Goal: Task Accomplishment & Management: Use online tool/utility

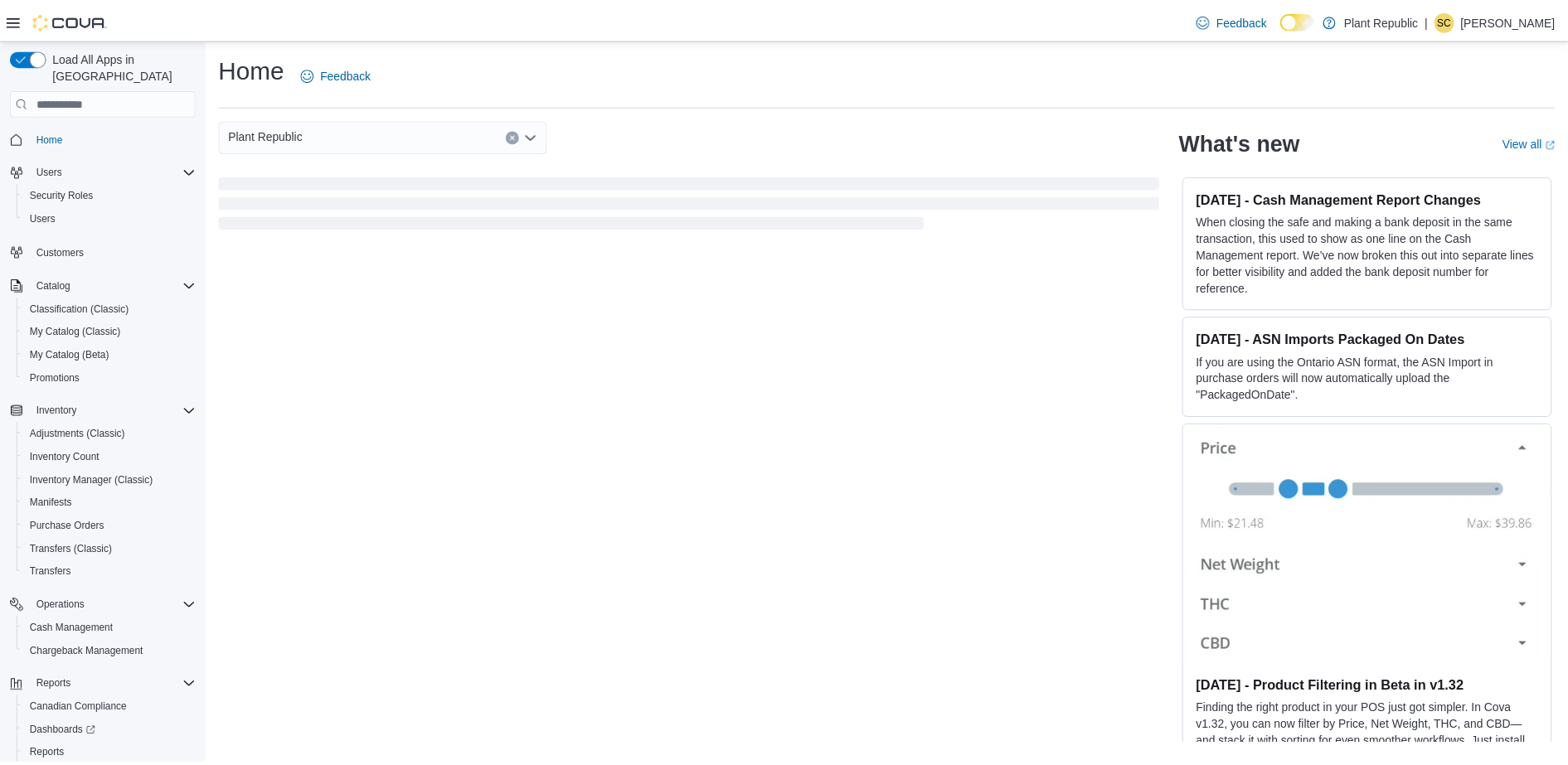
scroll to position [73, 0]
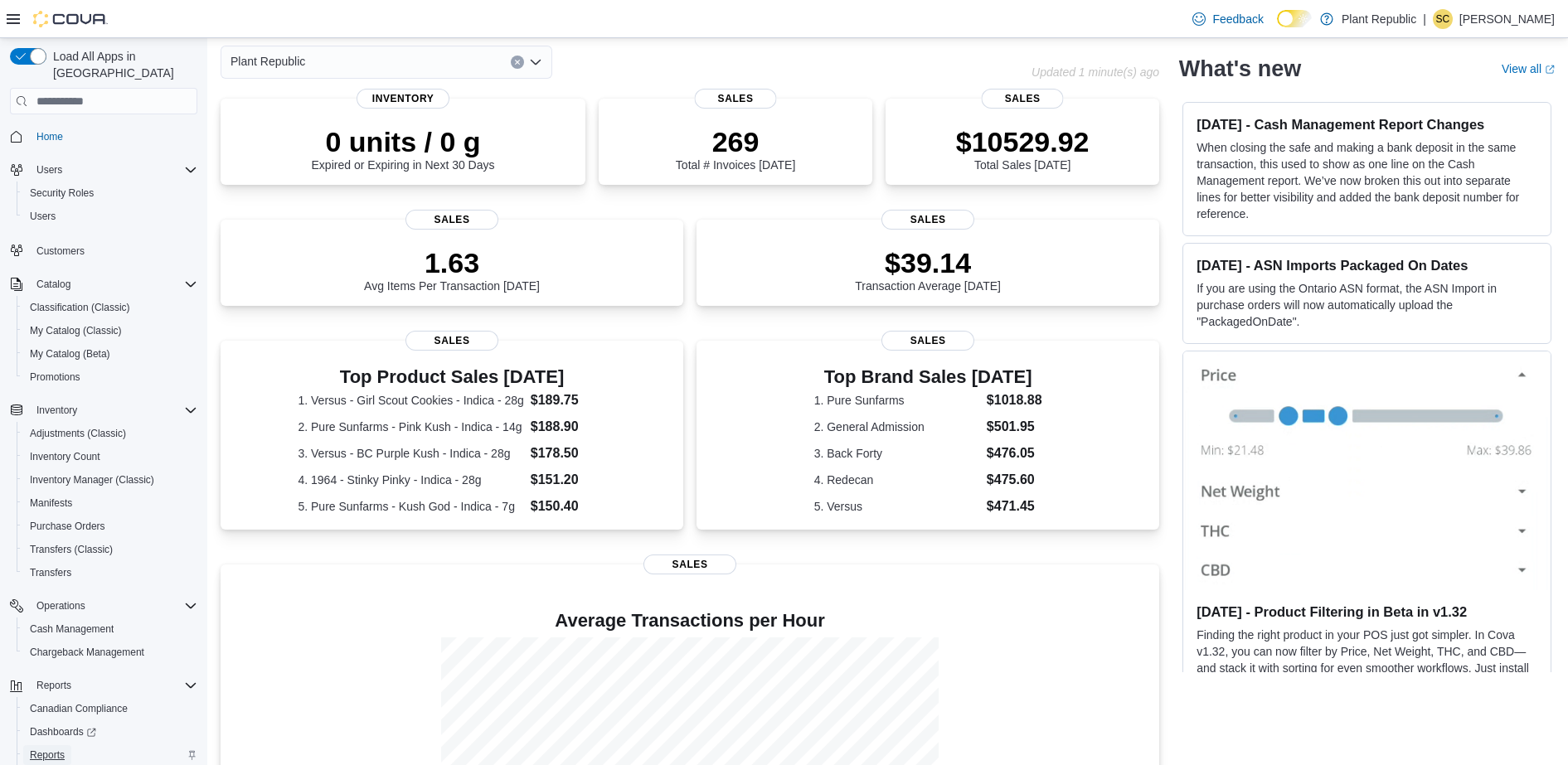
click at [38, 748] on span "Reports" at bounding box center [48, 754] width 35 height 13
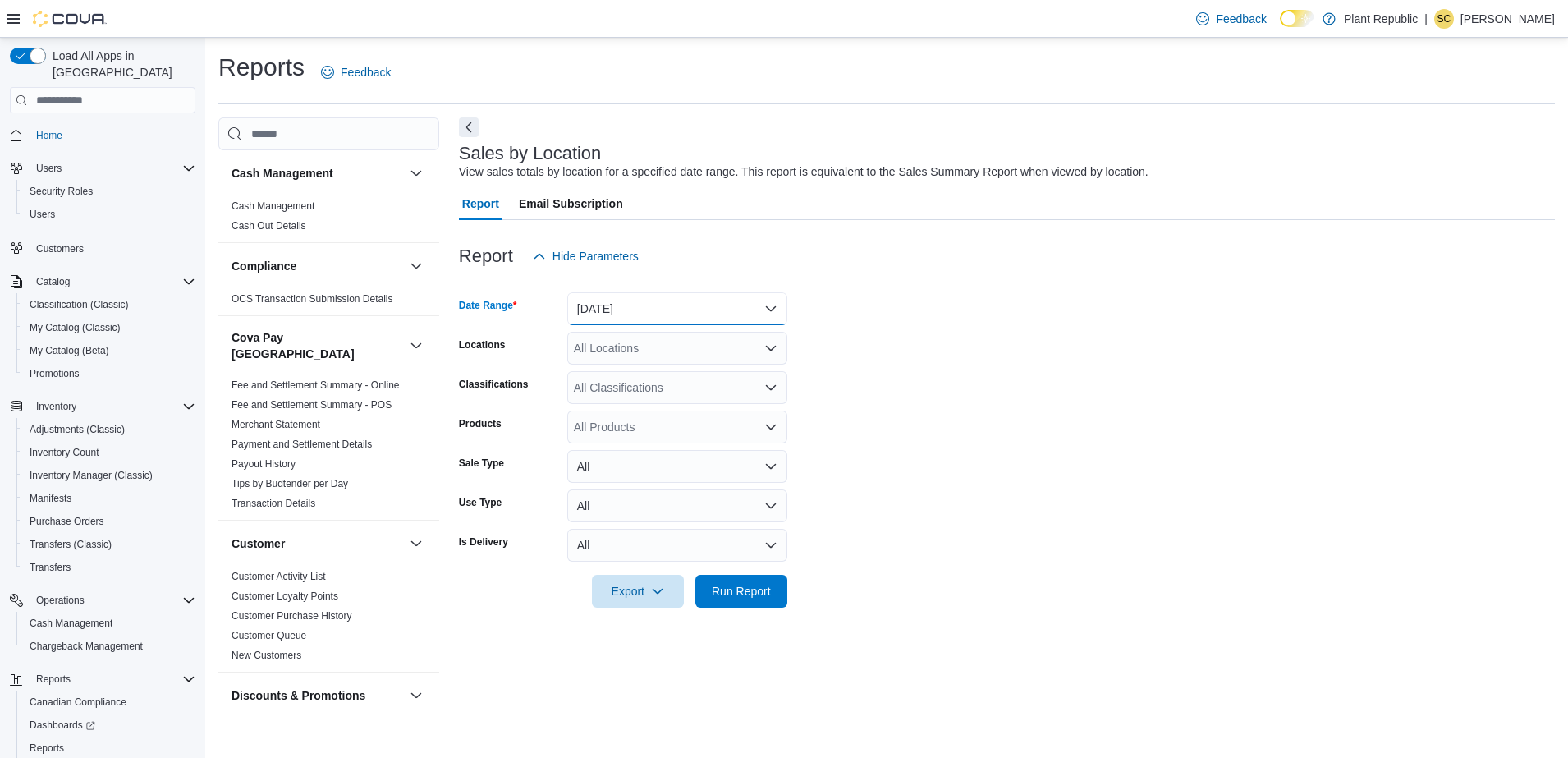
click at [670, 293] on button "[DATE]" at bounding box center [677, 309] width 220 height 33
click at [628, 372] on span "[DATE]" at bounding box center [687, 375] width 187 height 20
click at [750, 587] on span "Run Report" at bounding box center [741, 590] width 59 height 17
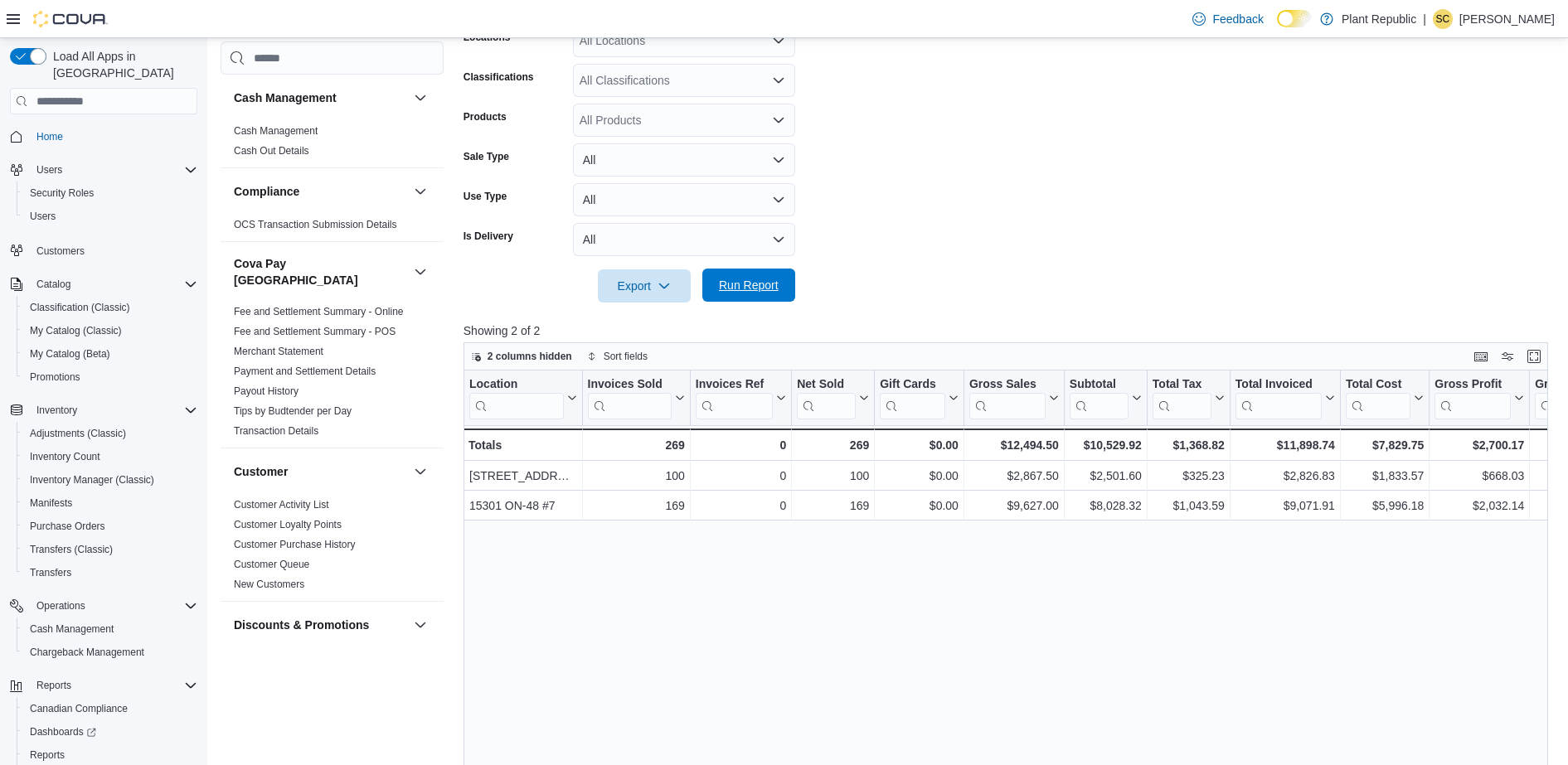
click at [765, 282] on span "Run Report" at bounding box center [749, 285] width 60 height 17
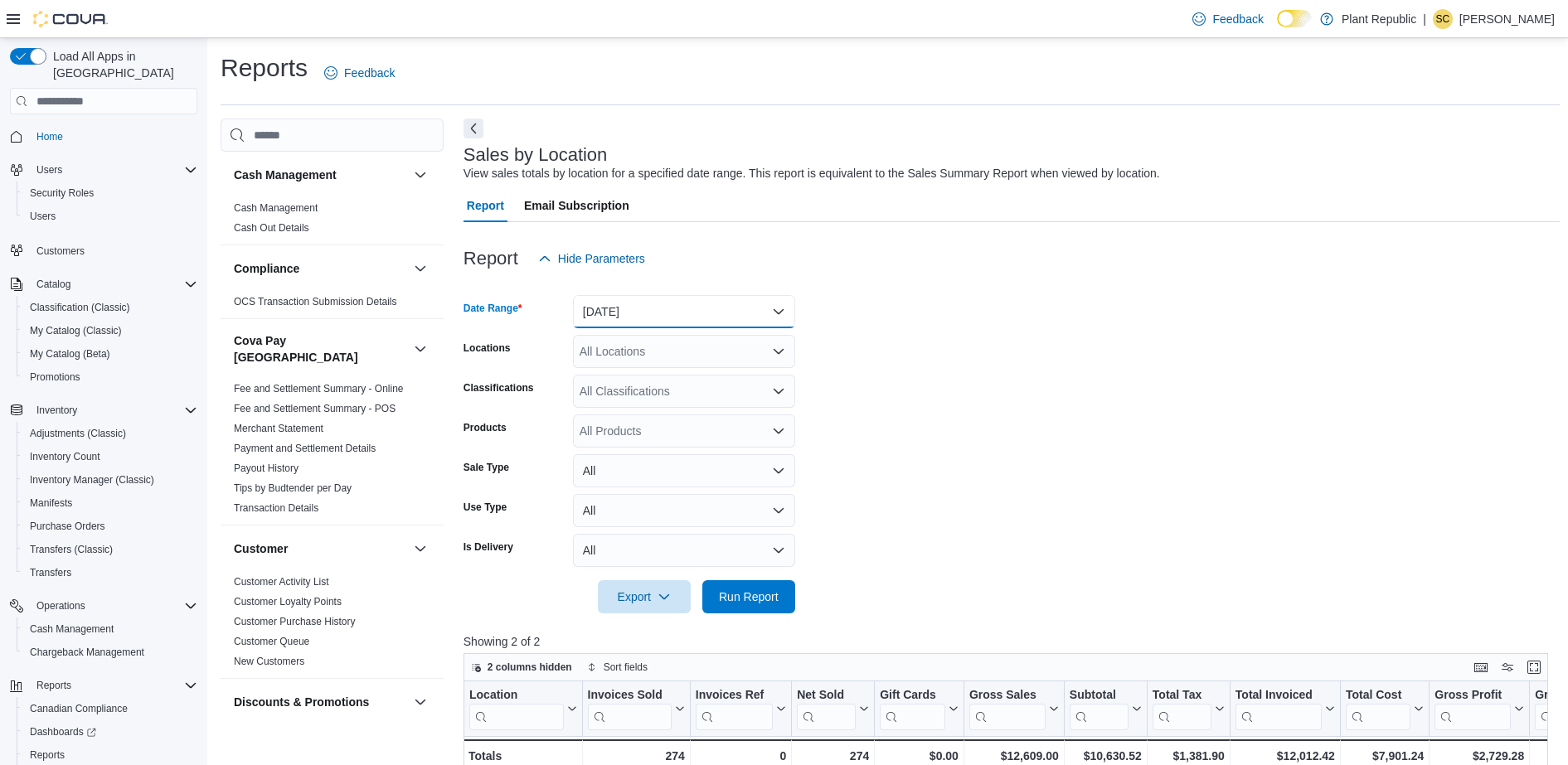
click at [651, 314] on button "Today" at bounding box center [684, 312] width 222 height 33
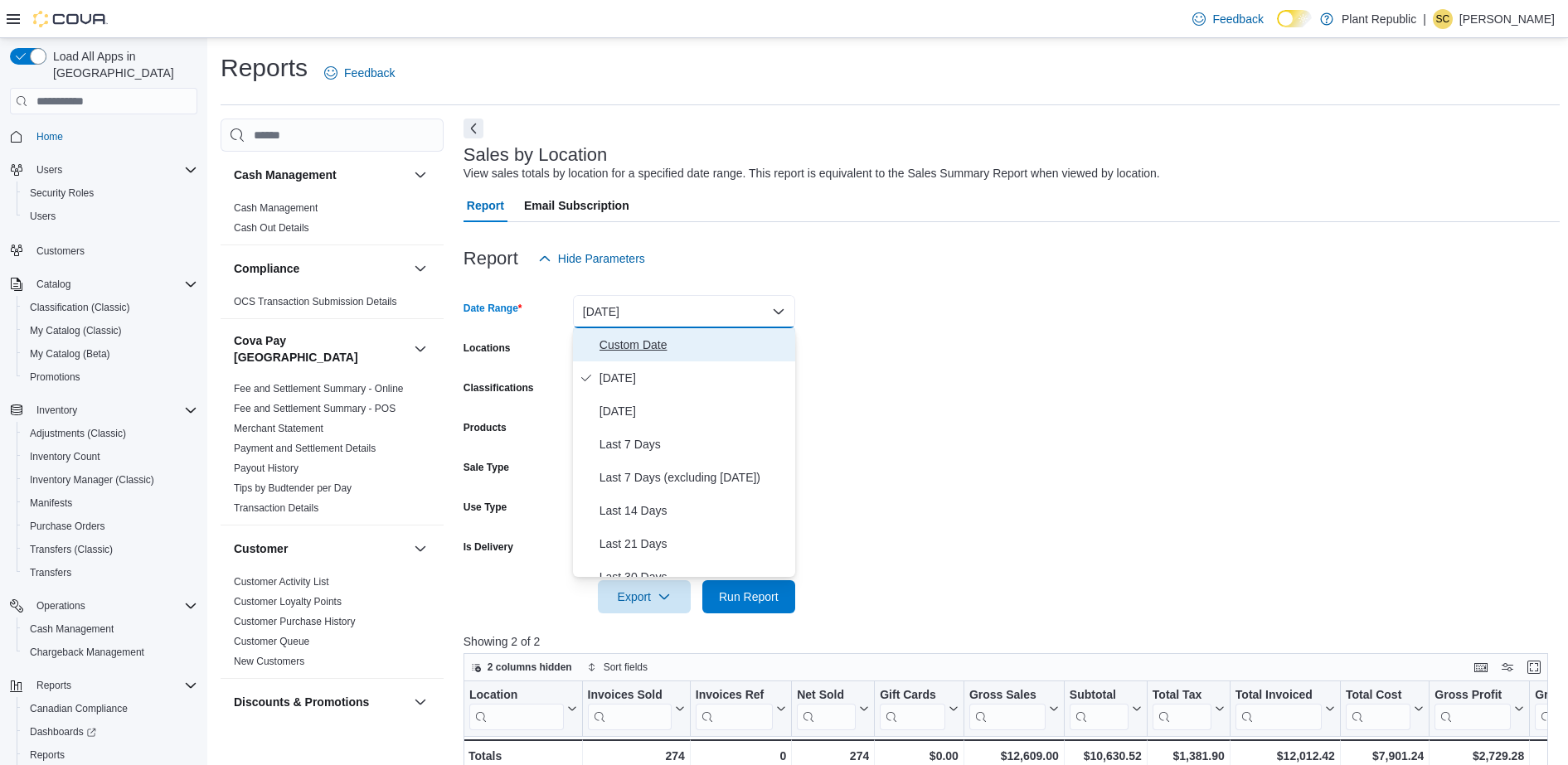
click at [641, 331] on button "Custom Date" at bounding box center [684, 345] width 222 height 33
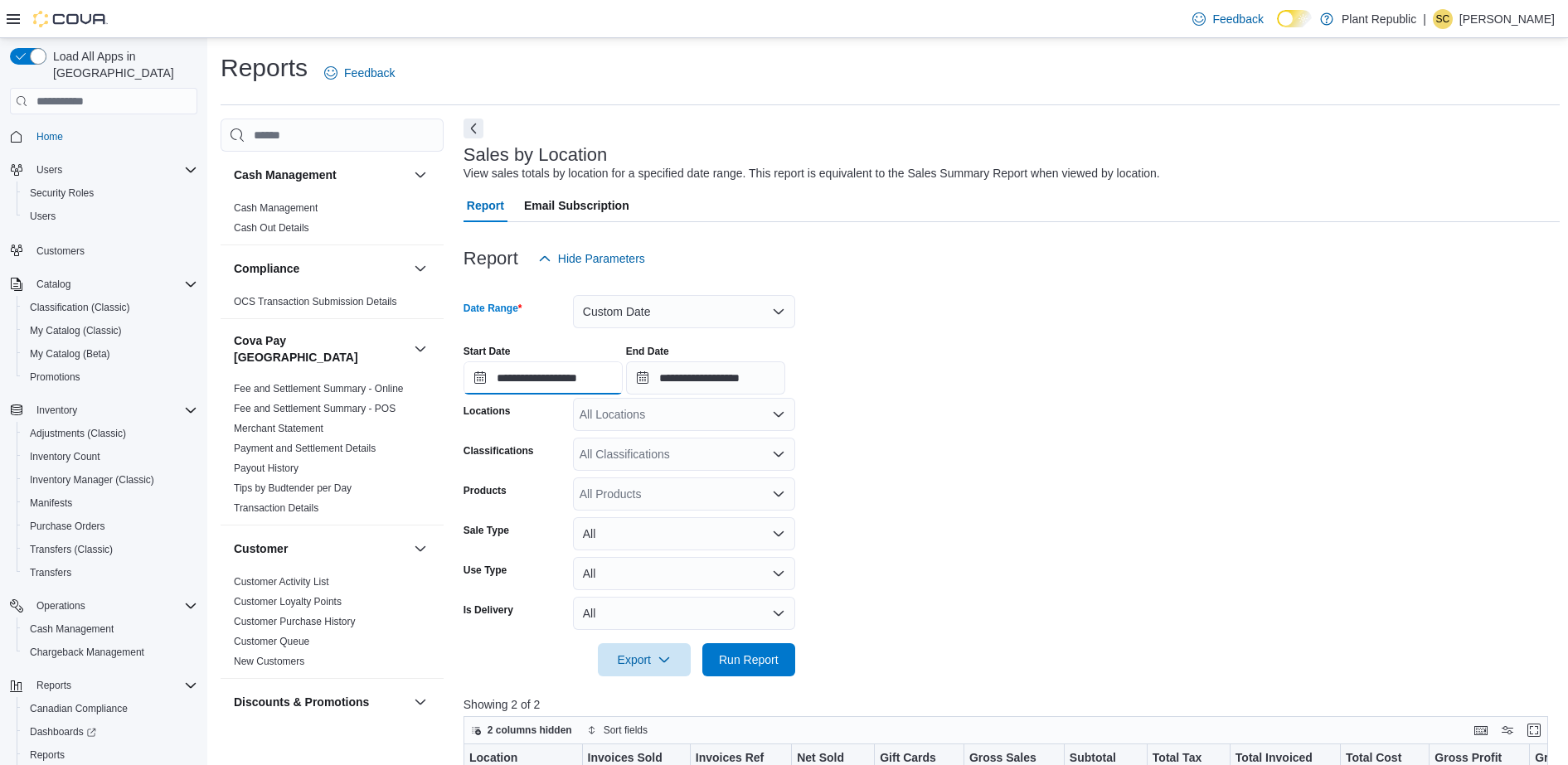
click at [568, 378] on input "**********" at bounding box center [543, 378] width 160 height 33
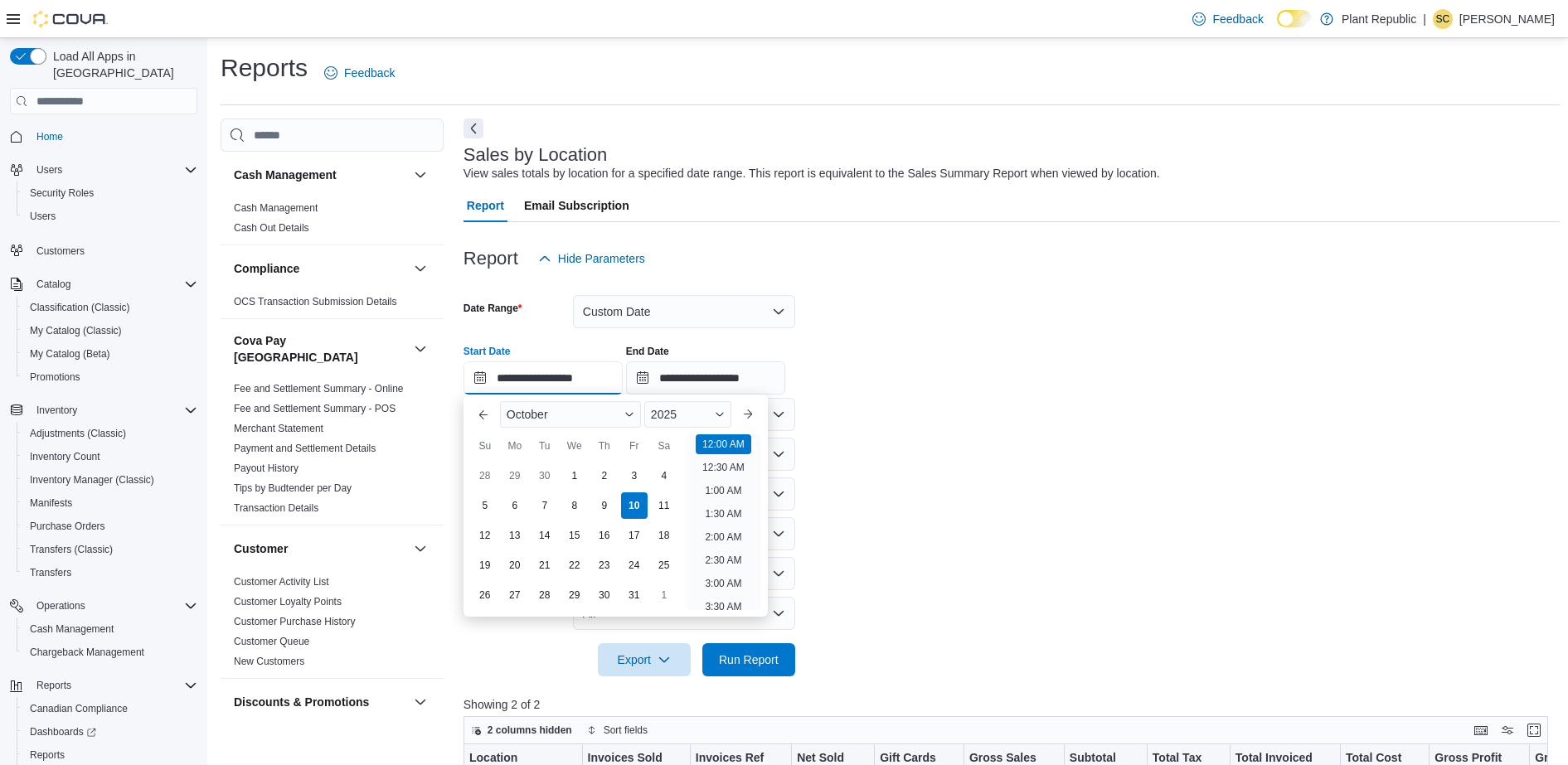
scroll to position [173, 0]
click at [593, 380] on input "**********" at bounding box center [543, 378] width 160 height 33
click at [950, 355] on div "**********" at bounding box center [1012, 362] width 1096 height 63
type input "**********"
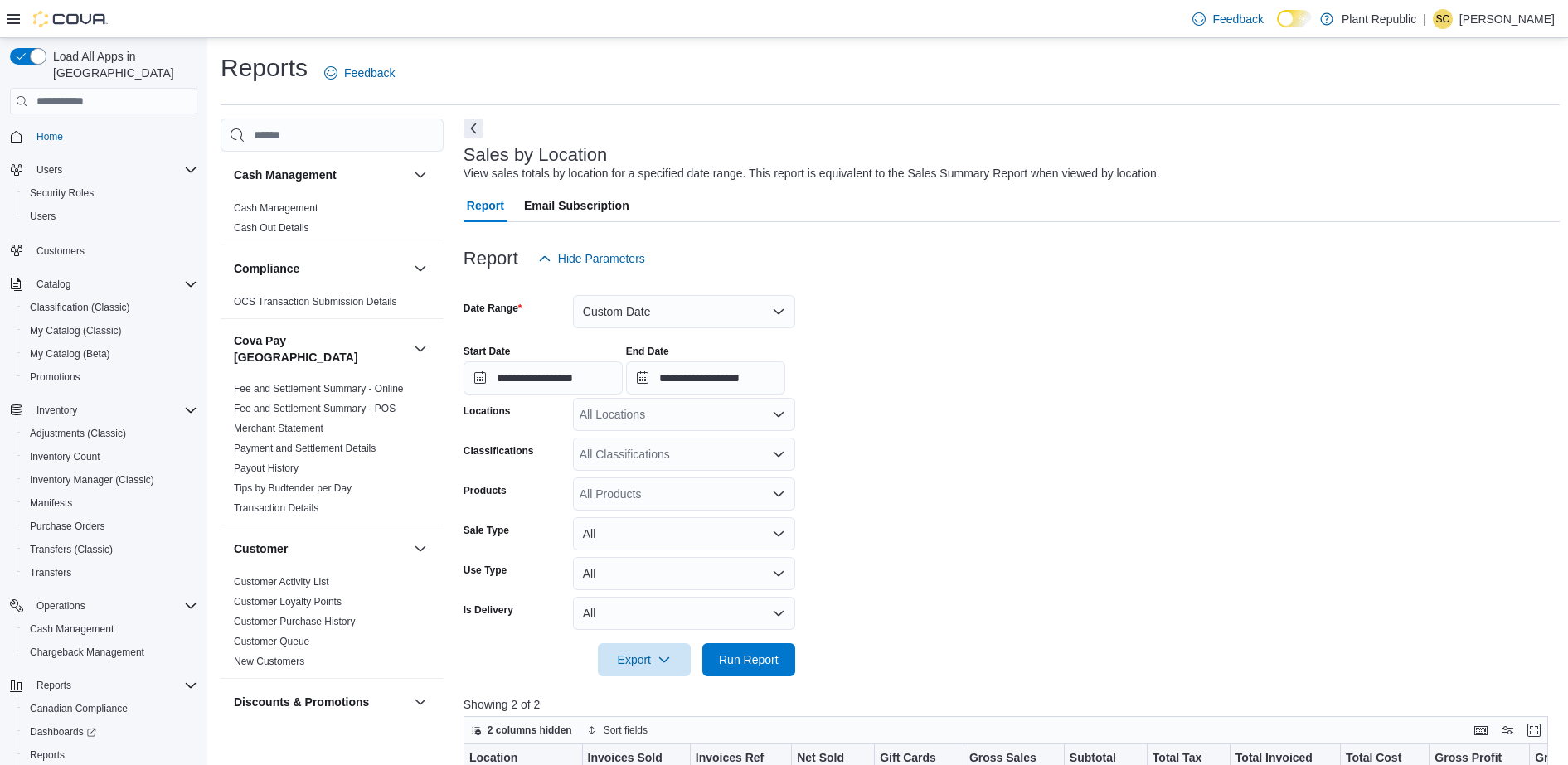
click at [662, 423] on div "All Locations" at bounding box center [684, 414] width 222 height 33
click at [680, 485] on span "15301 ON-48 #7" at bounding box center [652, 490] width 86 height 17
click at [932, 472] on form "**********" at bounding box center [1012, 475] width 1096 height 401
click at [759, 664] on span "Run Report" at bounding box center [749, 658] width 60 height 17
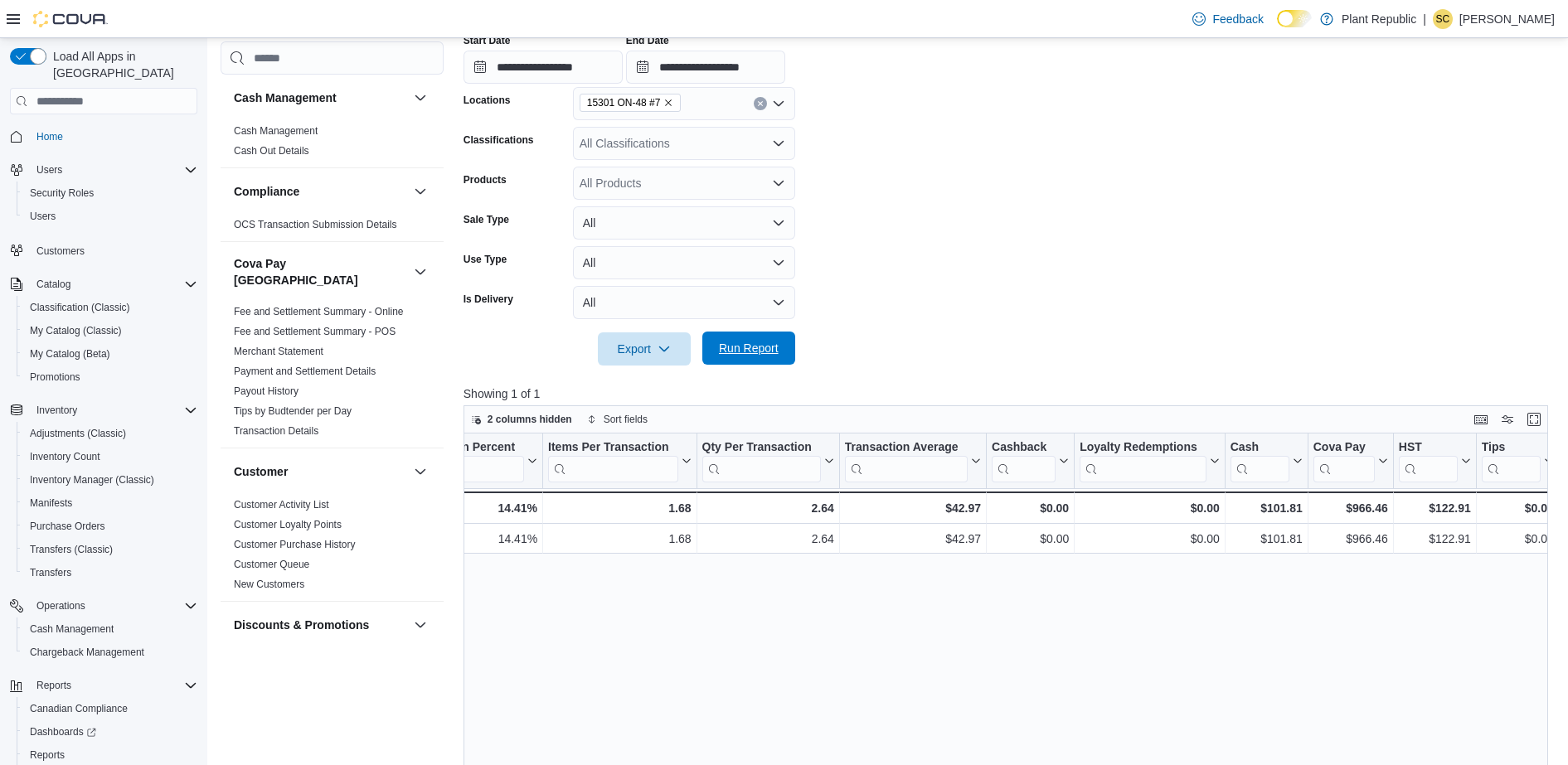
scroll to position [104, 0]
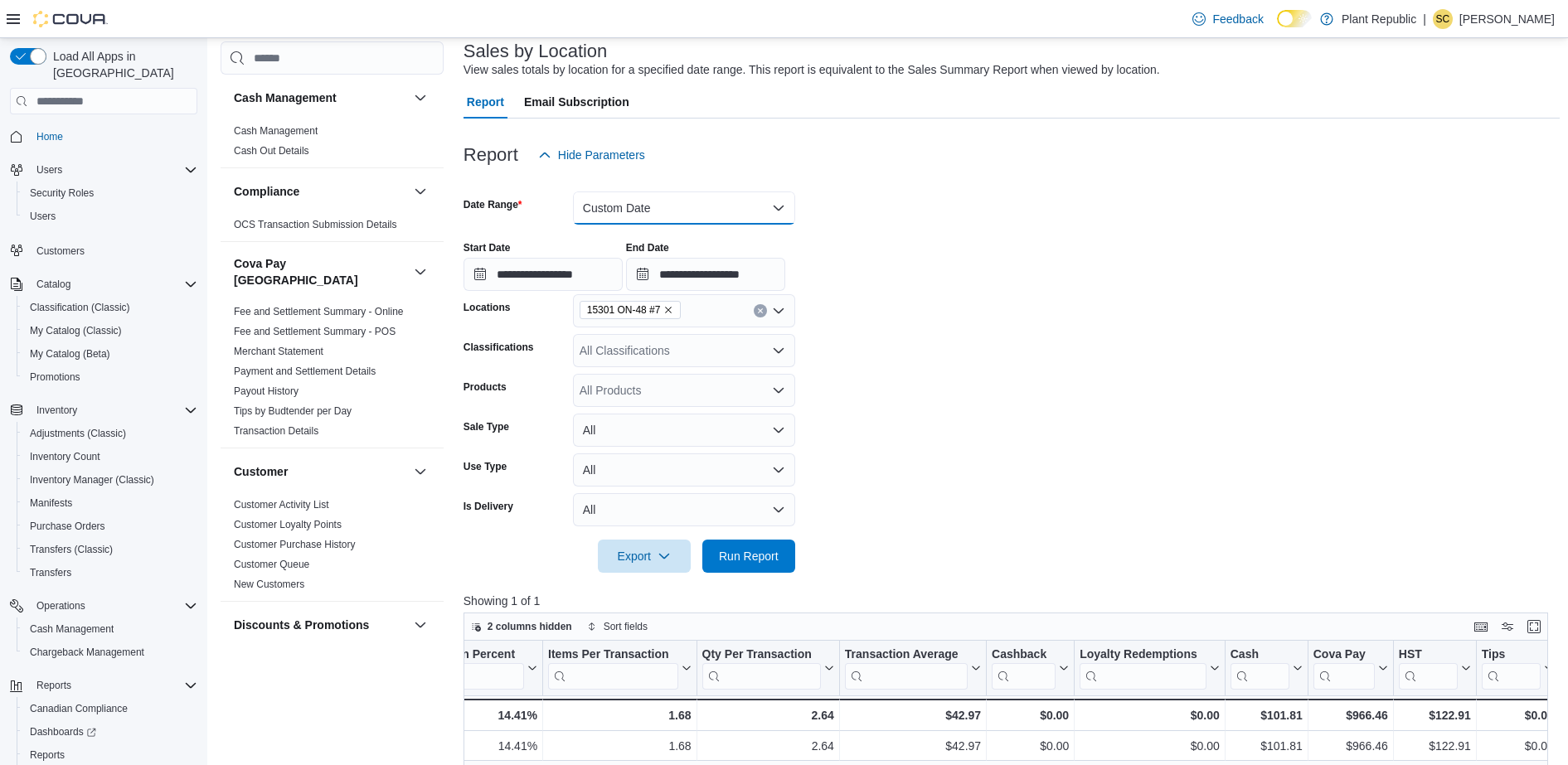
click at [654, 212] on button "Custom Date" at bounding box center [684, 208] width 222 height 33
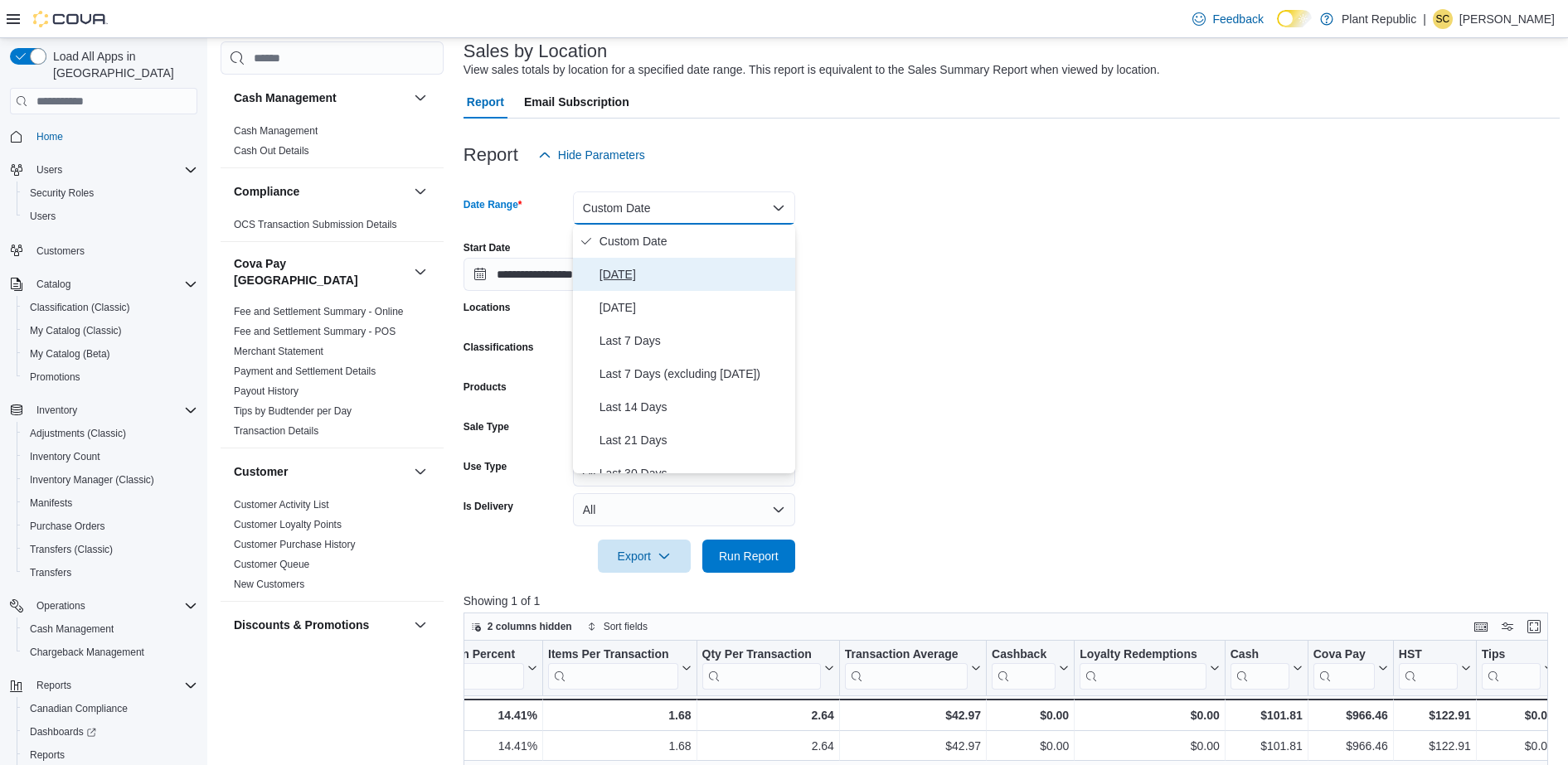
click at [627, 279] on span "Today" at bounding box center [694, 274] width 189 height 20
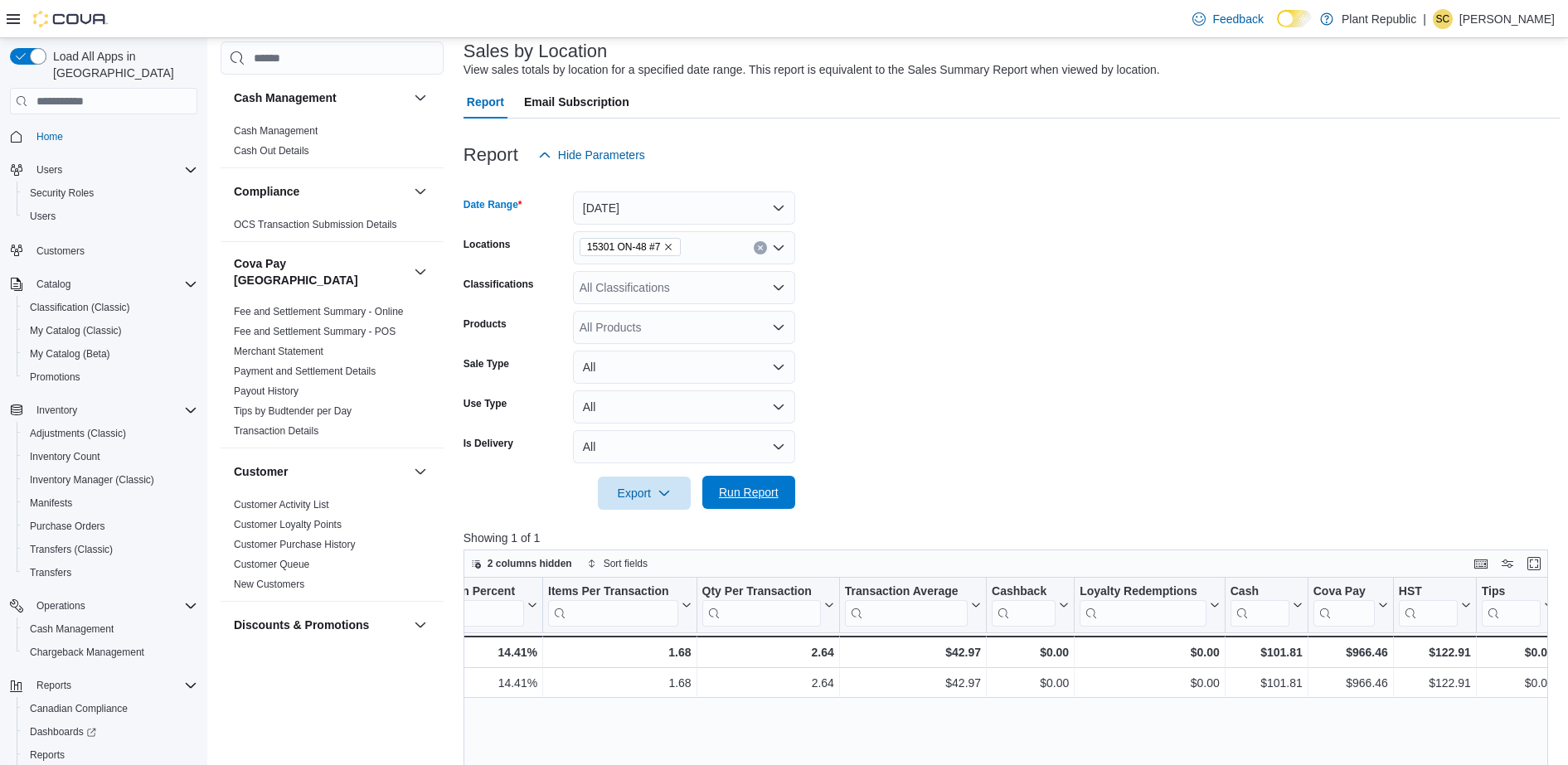
click at [763, 486] on span "Run Report" at bounding box center [749, 492] width 60 height 17
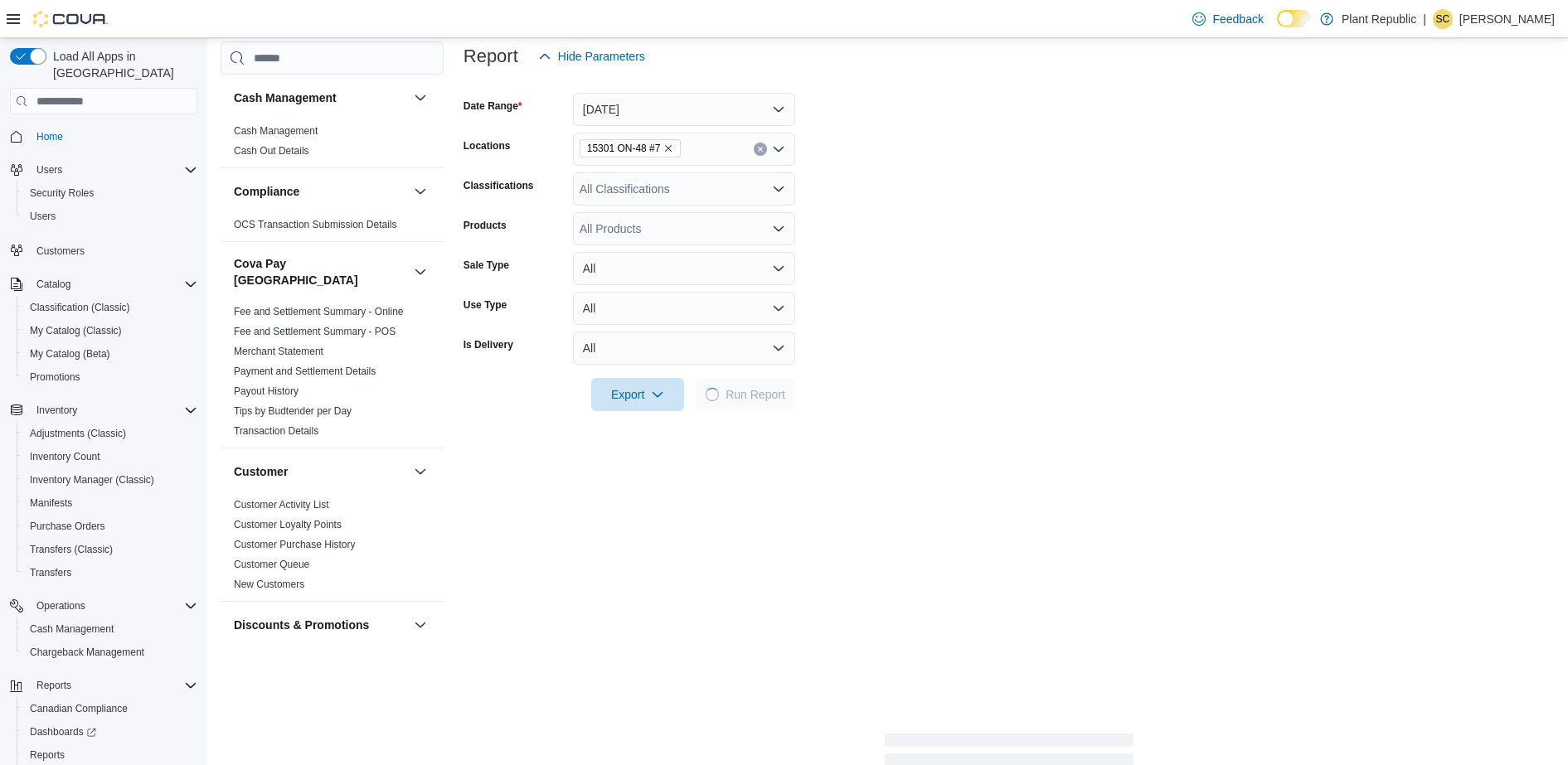
scroll to position [414, 0]
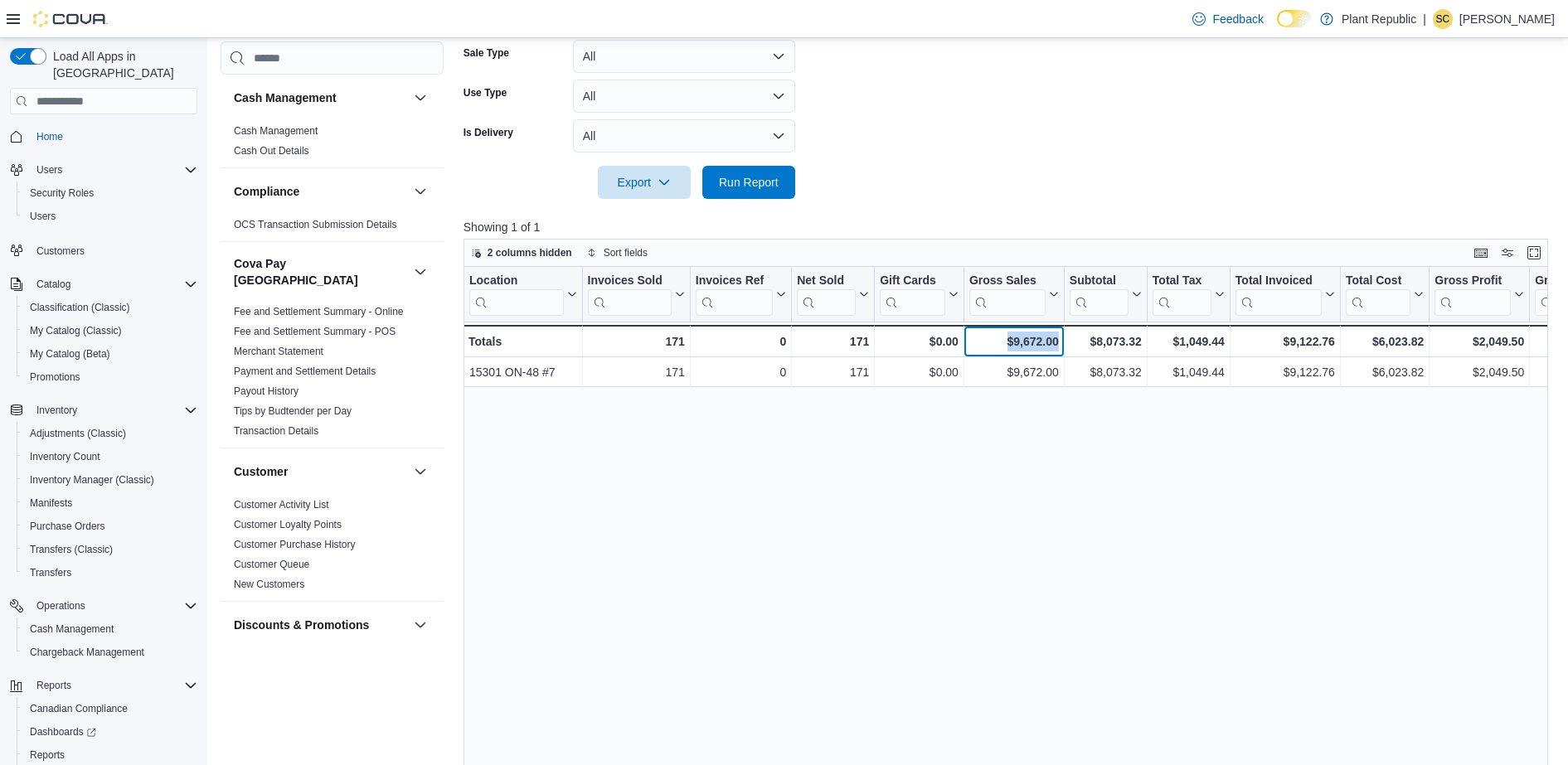
drag, startPoint x: 1006, startPoint y: 337, endPoint x: 1083, endPoint y: 341, distance: 77.1
drag, startPoint x: 1083, startPoint y: 341, endPoint x: 994, endPoint y: 530, distance: 208.9
click at [994, 530] on div "Location Click to view column header actions Invoices Sold Click to view column…" at bounding box center [1012, 559] width 1096 height 583
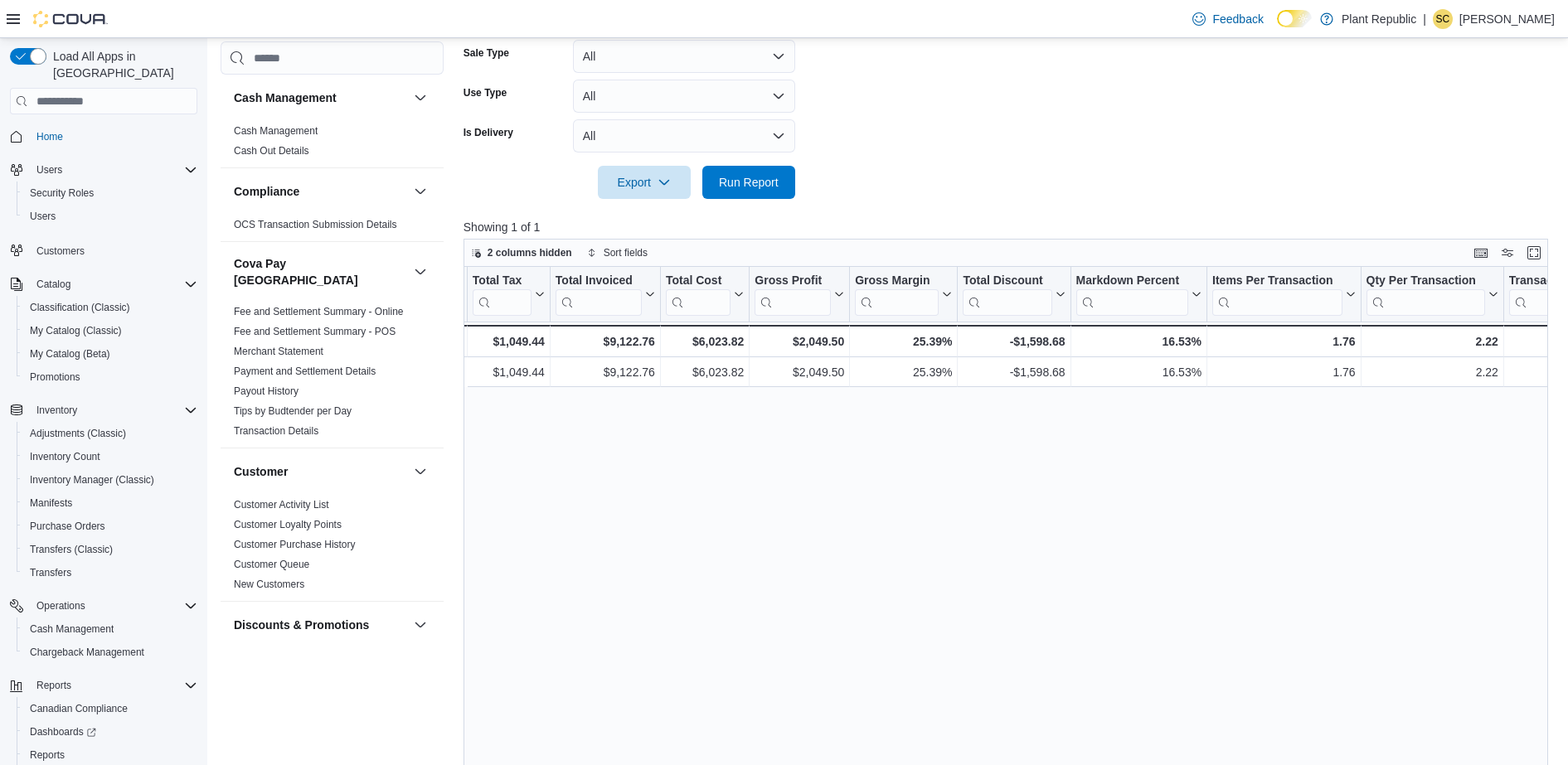
scroll to position [0, 1345]
